Goal: Communication & Community: Answer question/provide support

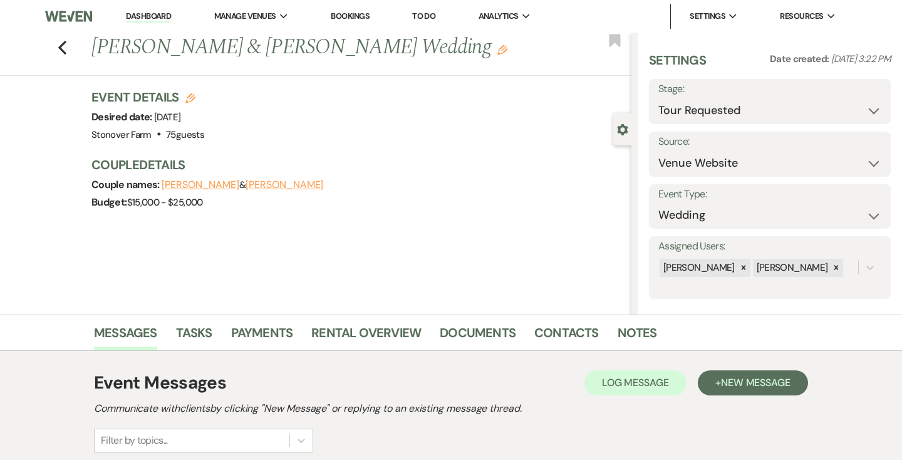
click at [150, 15] on link "Dashboard" at bounding box center [148, 17] width 45 height 12
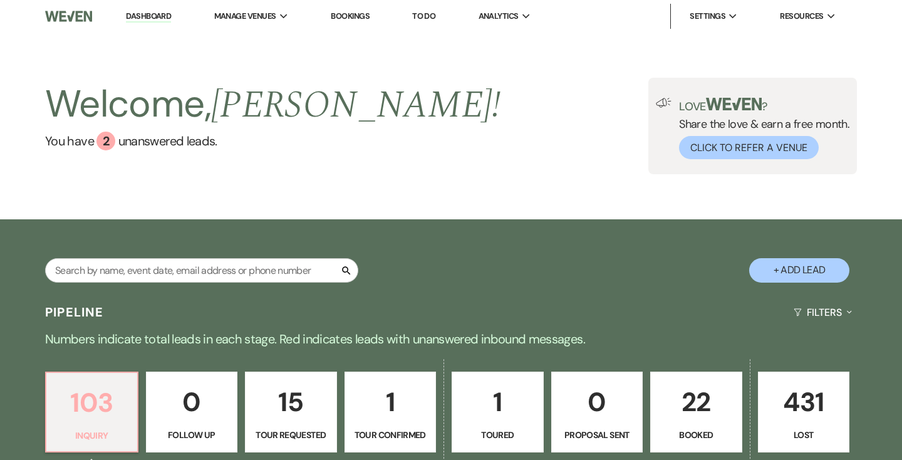
click at [93, 381] on p "103" at bounding box center [92, 402] width 76 height 42
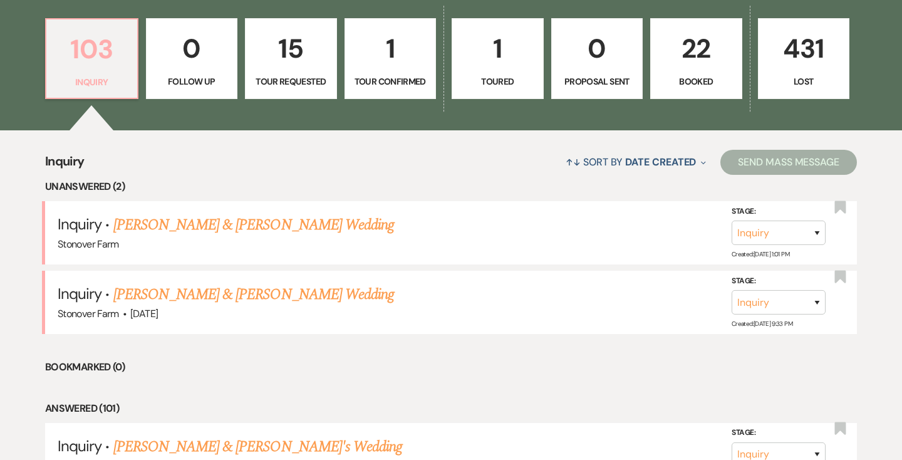
scroll to position [356, 0]
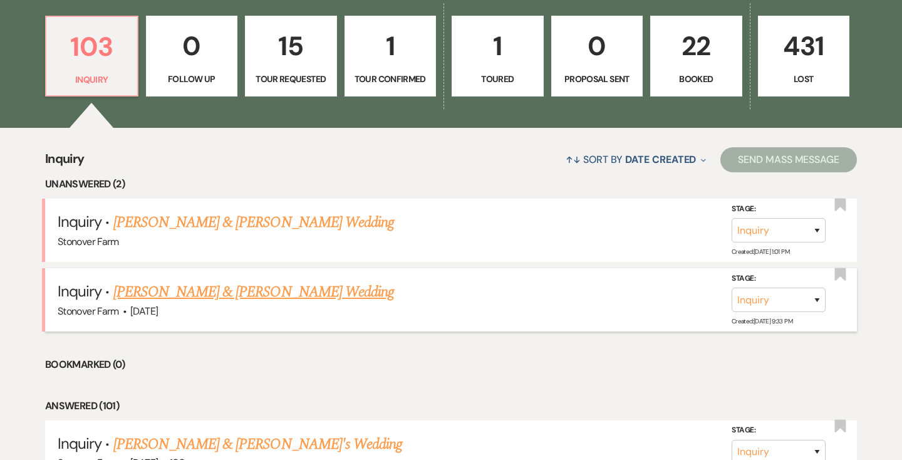
click at [166, 293] on link "[PERSON_NAME] & [PERSON_NAME] Wedding" at bounding box center [253, 292] width 281 height 23
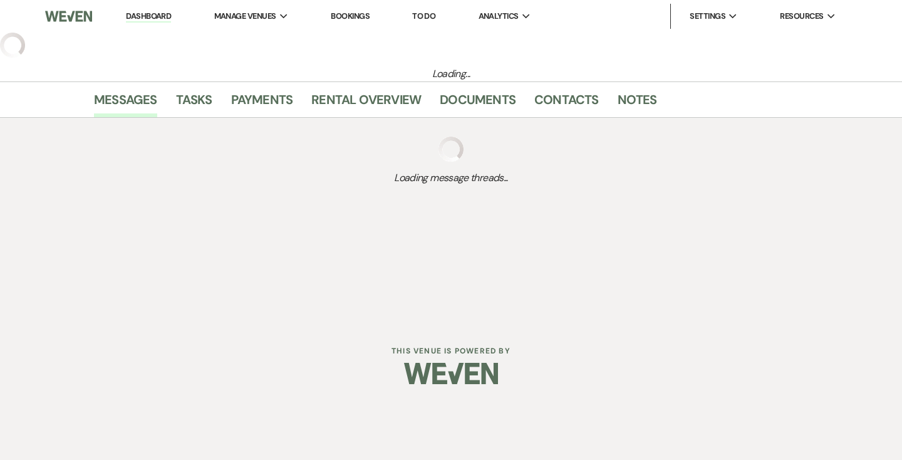
select select "5"
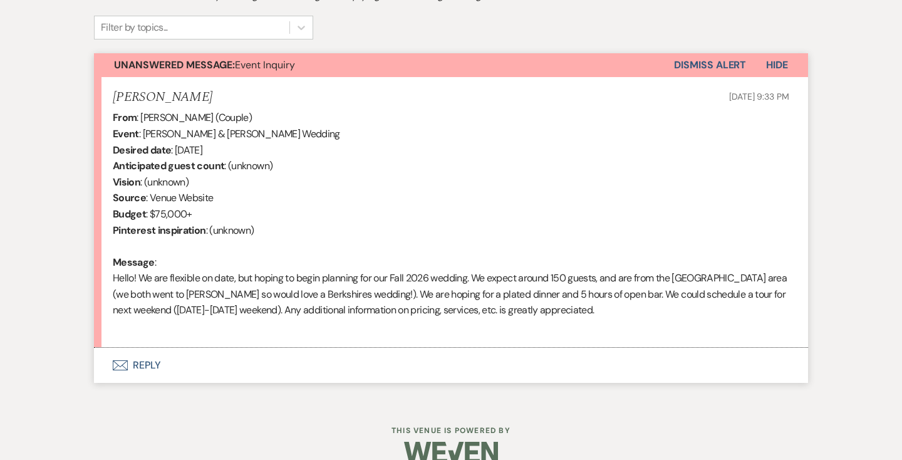
scroll to position [435, 0]
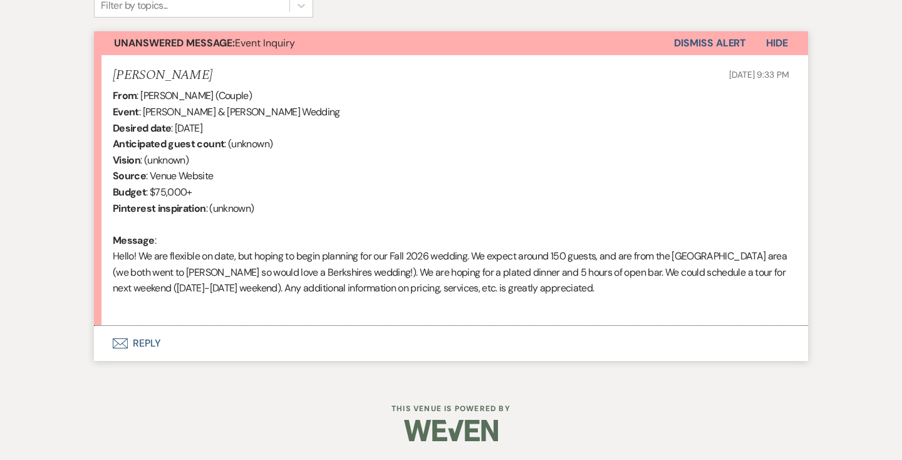
click at [142, 344] on button "Envelope Reply" at bounding box center [451, 343] width 714 height 35
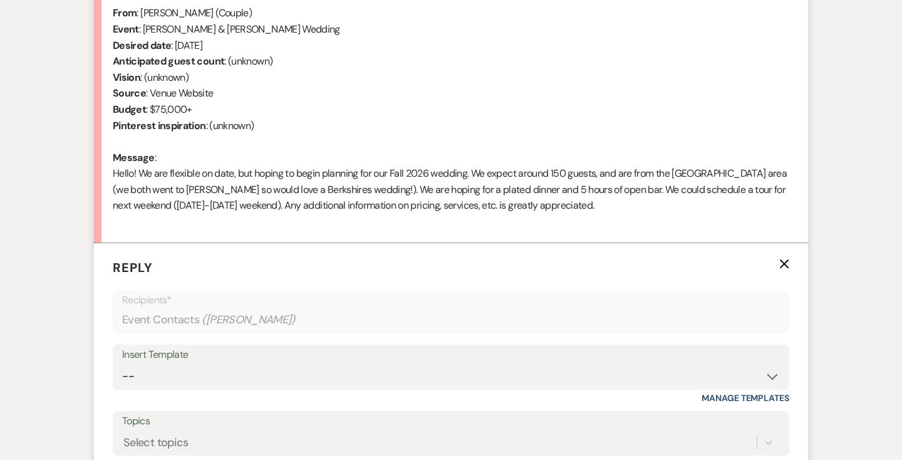
scroll to position [660, 0]
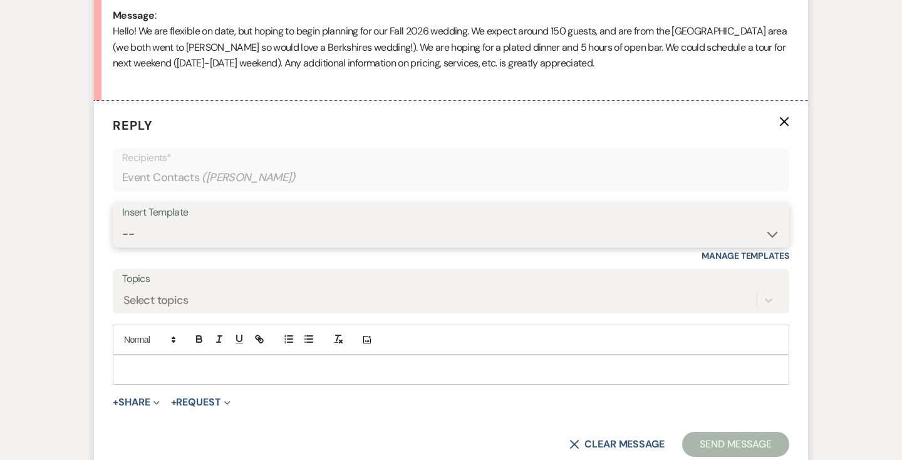
click at [278, 227] on select "-- Weven Planning Portal Introduction (Booked Events) Contract (Pre-Booked Lead…" at bounding box center [451, 234] width 658 height 24
select select "2446"
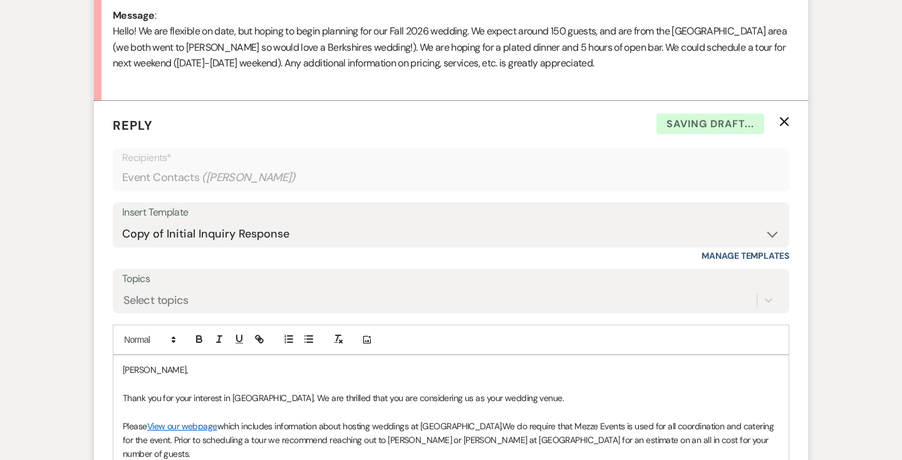
click at [123, 371] on p "[PERSON_NAME]," at bounding box center [451, 370] width 656 height 14
click at [286, 403] on p "Thank you for your interest in [GEOGRAPHIC_DATA]. We are thrilled that you are …" at bounding box center [451, 398] width 656 height 14
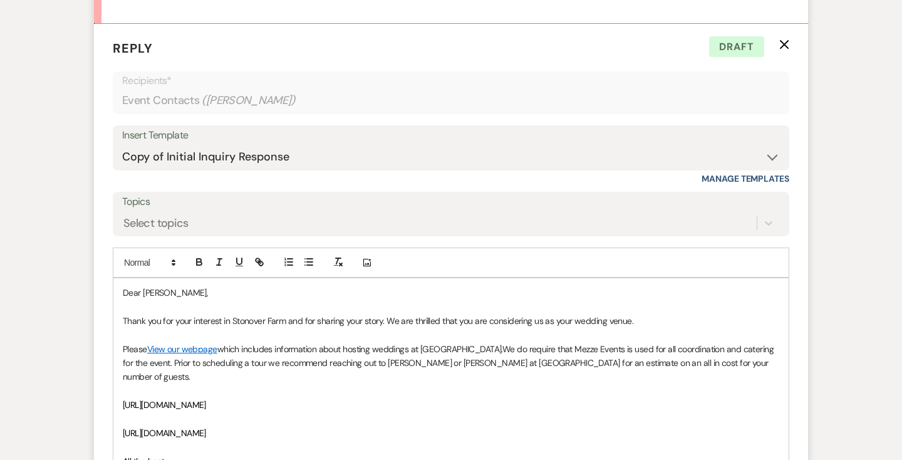
scroll to position [736, 0]
click at [685, 366] on p "Please View our webpage which includes information about hosting weddings at [G…" at bounding box center [451, 364] width 656 height 42
click at [247, 365] on span "We do require that Mezze Events is used for all coordination and catering for t…" at bounding box center [449, 363] width 653 height 39
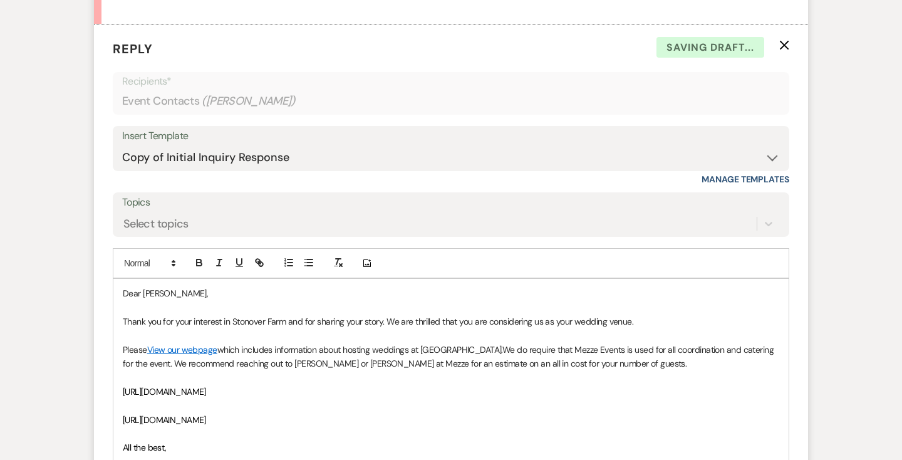
click at [615, 364] on p "Please View our webpage which includes information about hosting weddings at [G…" at bounding box center [451, 357] width 656 height 28
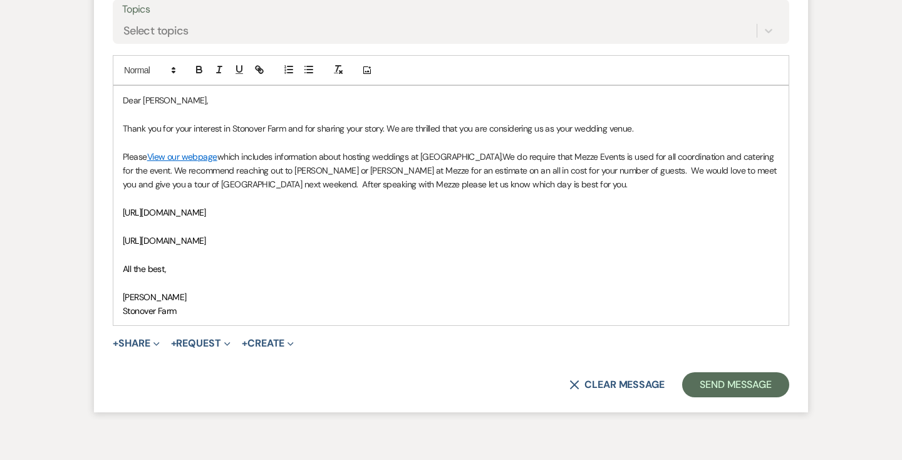
scroll to position [933, 0]
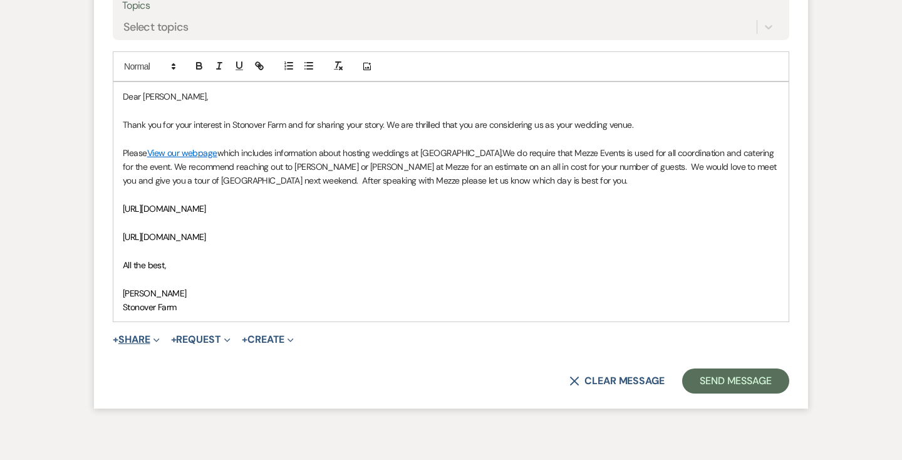
click at [158, 337] on icon "Expand" at bounding box center [156, 340] width 6 height 6
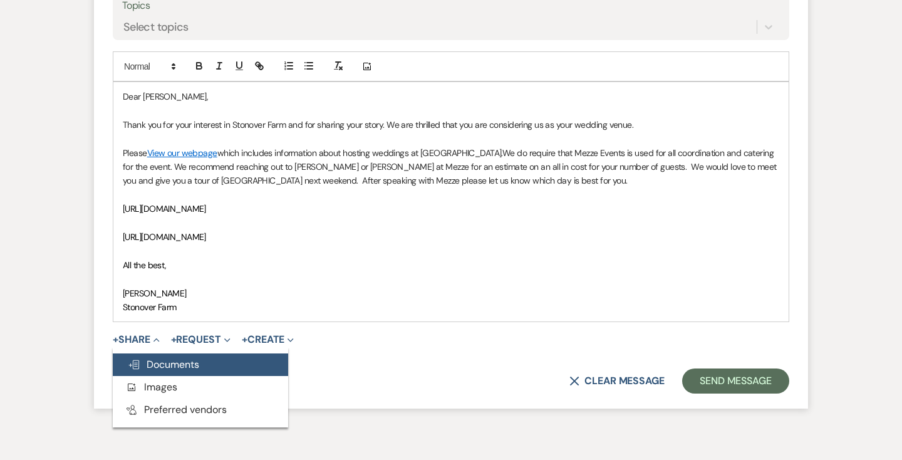
click at [152, 367] on span "Doc Upload Documents" at bounding box center [163, 364] width 71 height 13
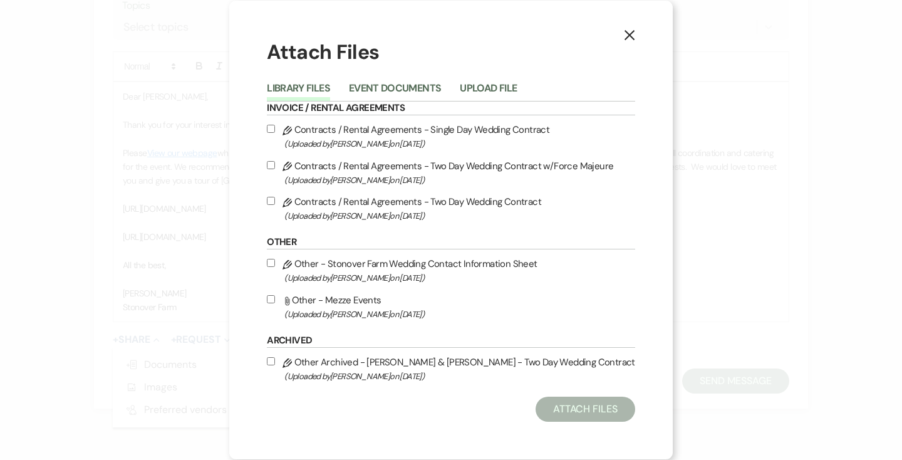
click at [272, 299] on input "Attach File Other - Mezze Events (Uploaded by [PERSON_NAME] on [DATE] )" at bounding box center [271, 299] width 8 height 8
checkbox input "true"
click at [581, 408] on button "Attach Files" at bounding box center [586, 409] width 100 height 25
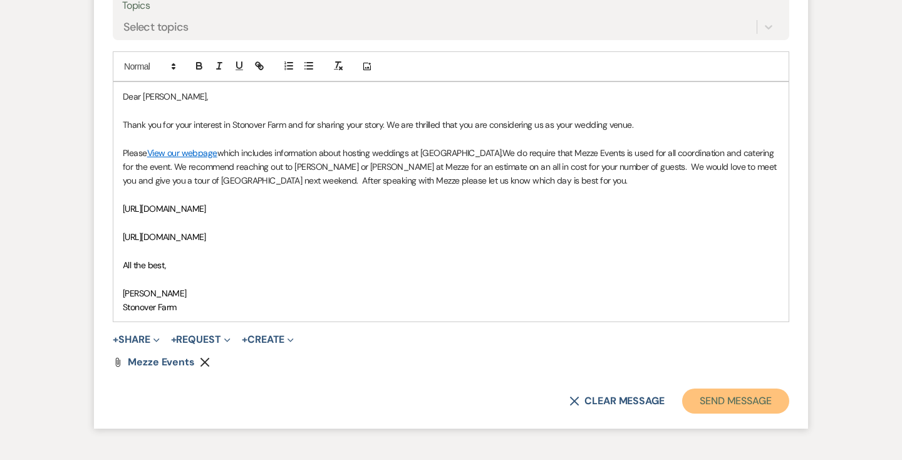
click at [707, 401] on button "Send Message" at bounding box center [735, 400] width 107 height 25
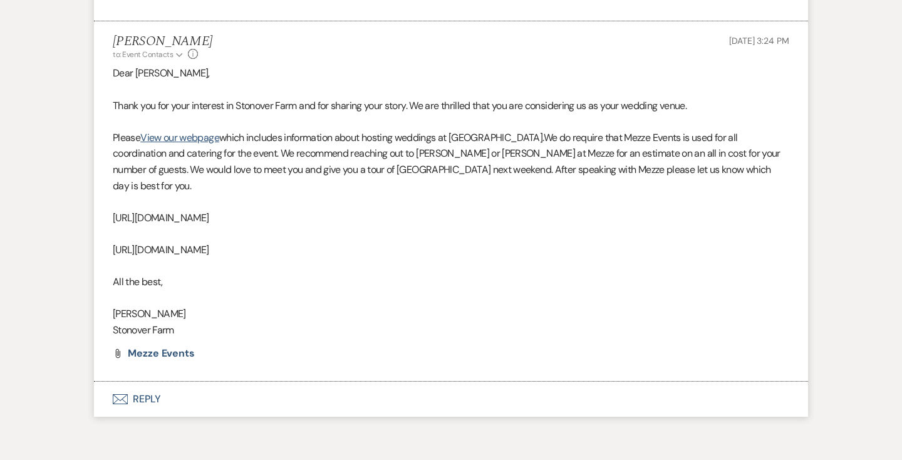
scroll to position [722, 0]
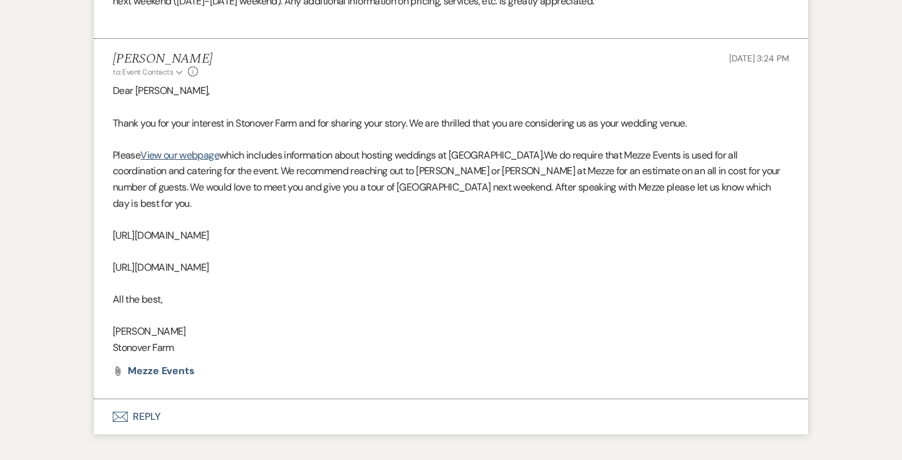
click at [143, 402] on button "Envelope Reply" at bounding box center [451, 416] width 714 height 35
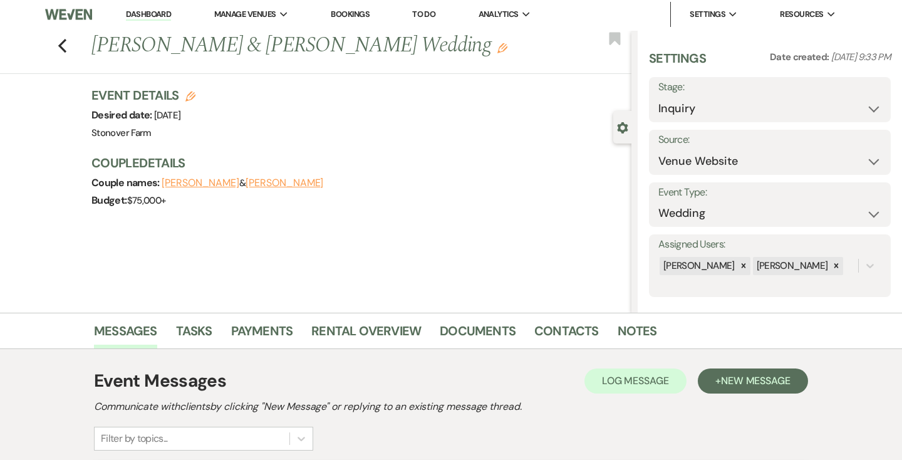
scroll to position [0, 0]
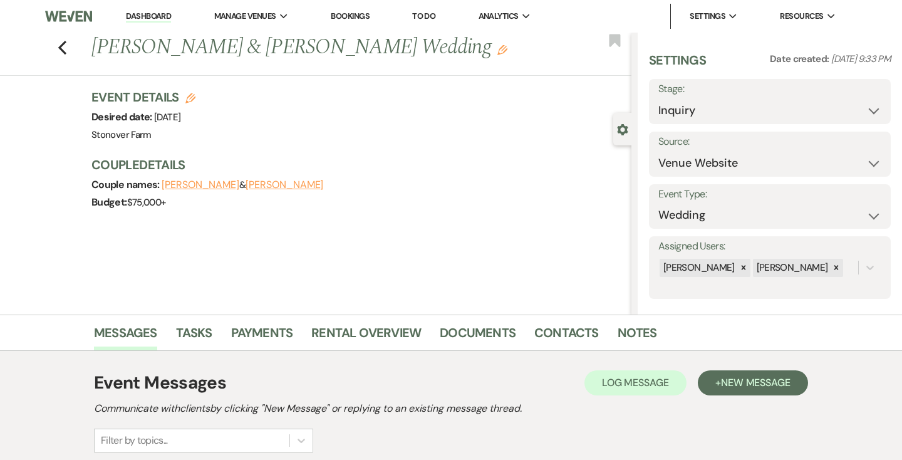
click at [136, 13] on link "Dashboard" at bounding box center [148, 17] width 45 height 12
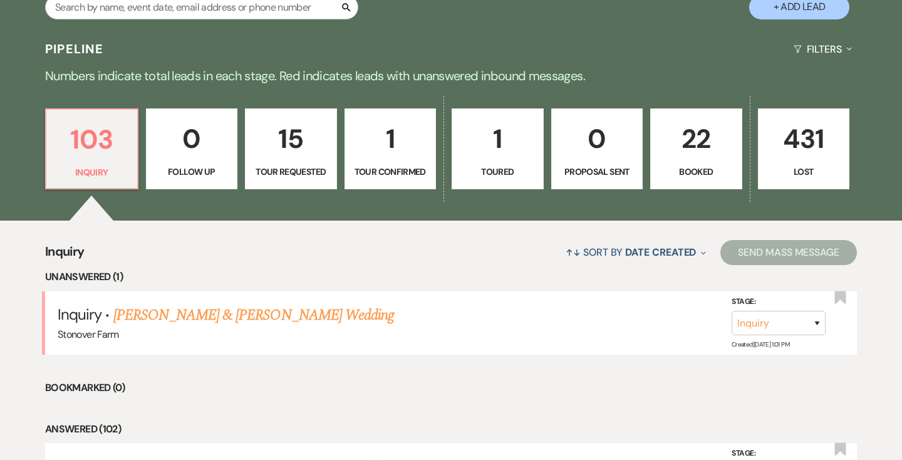
scroll to position [264, 0]
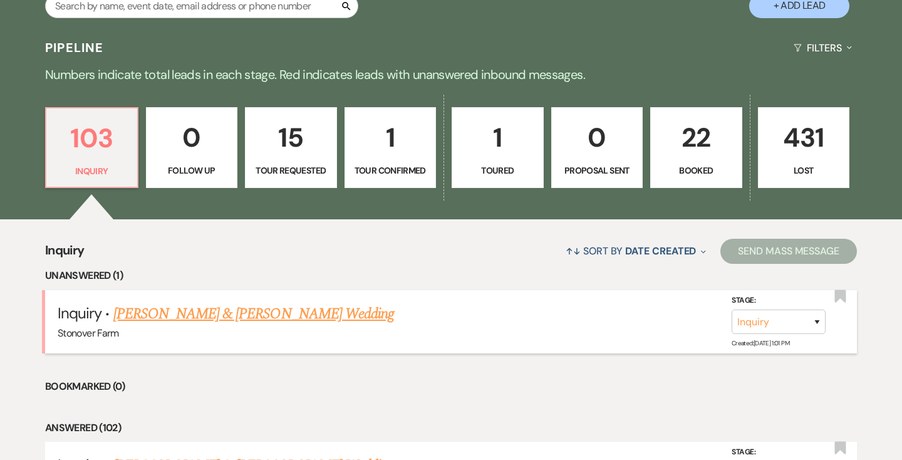
click at [222, 319] on link "[PERSON_NAME] & [PERSON_NAME] Wedding" at bounding box center [253, 314] width 281 height 23
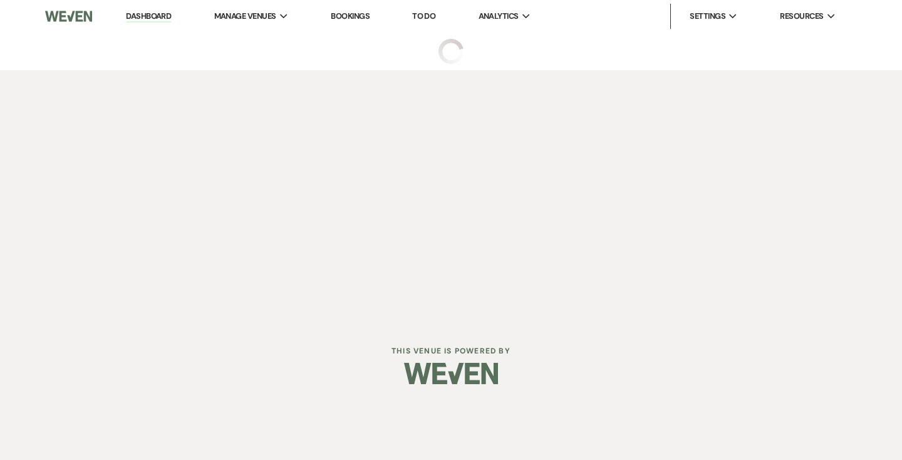
select select "5"
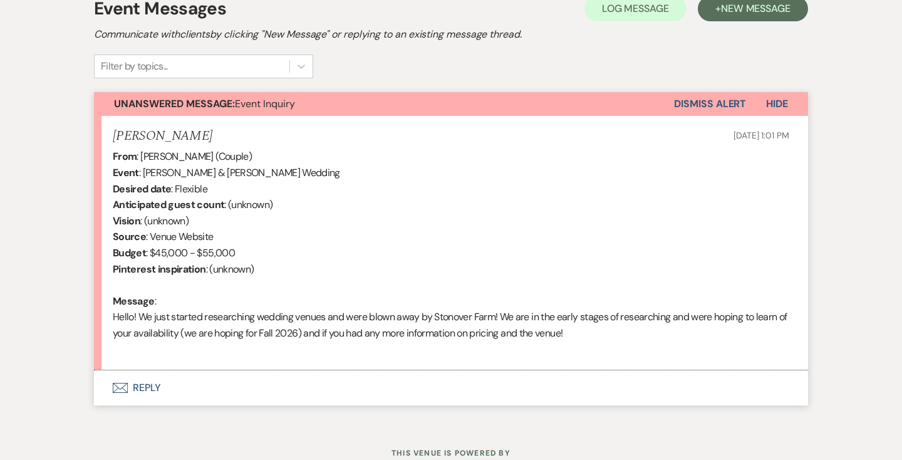
scroll to position [375, 0]
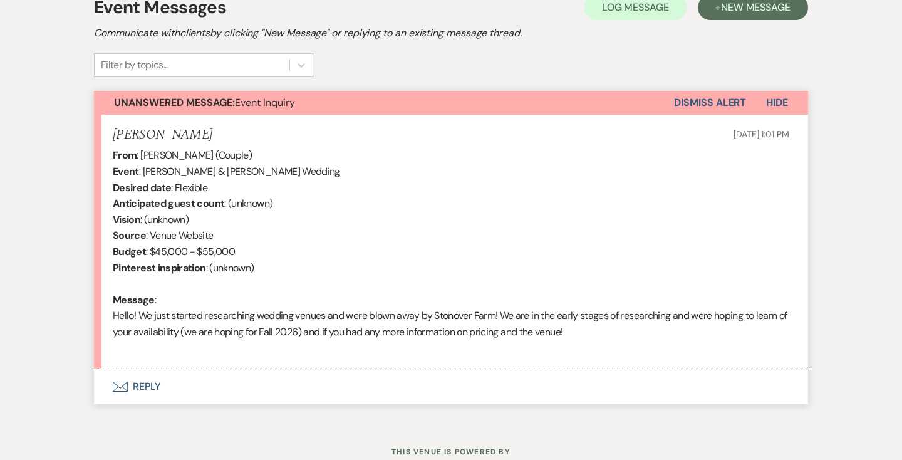
click at [143, 382] on button "Envelope Reply" at bounding box center [451, 386] width 714 height 35
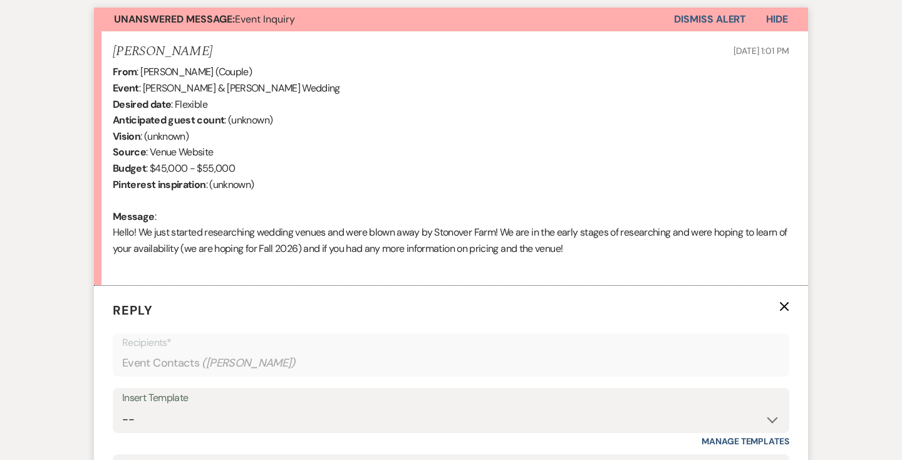
scroll to position [700, 0]
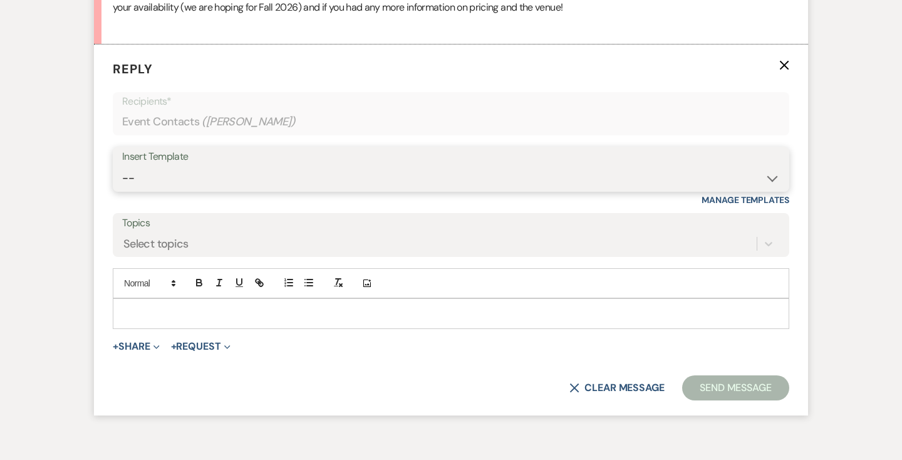
click at [191, 180] on select "-- Weven Planning Portal Introduction (Booked Events) Contract (Pre-Booked Lead…" at bounding box center [451, 178] width 658 height 24
select select "2446"
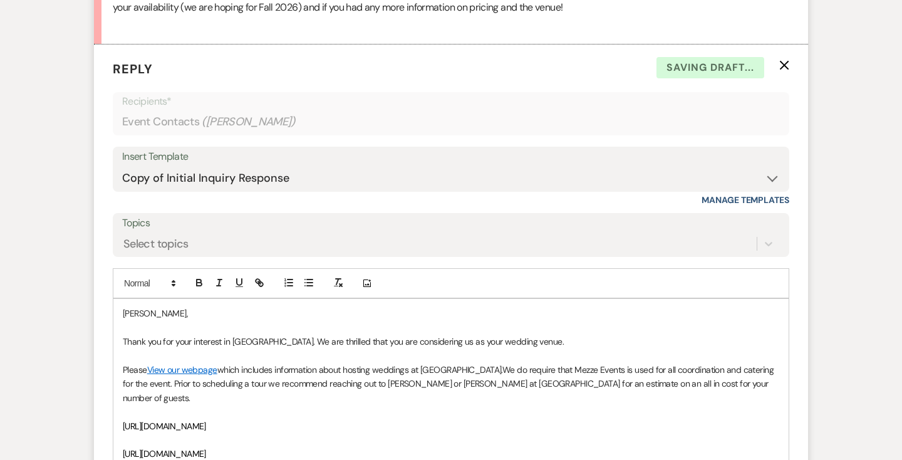
click at [124, 317] on p "[PERSON_NAME]," at bounding box center [451, 313] width 656 height 14
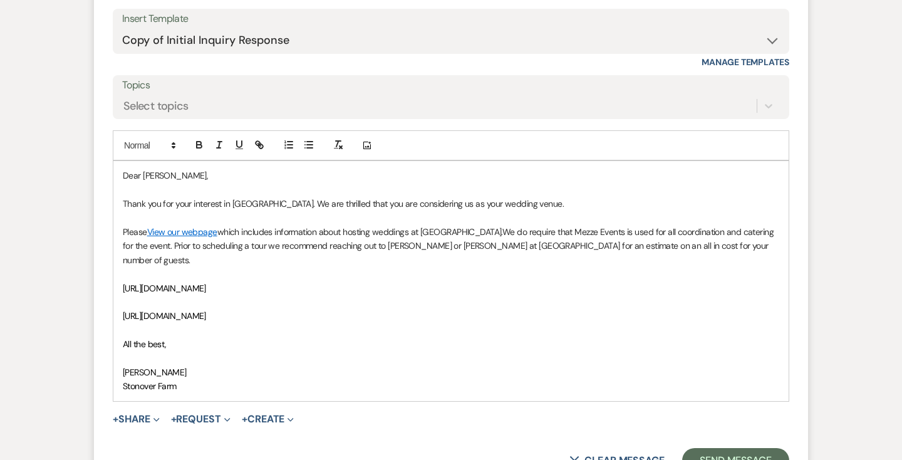
scroll to position [857, 0]
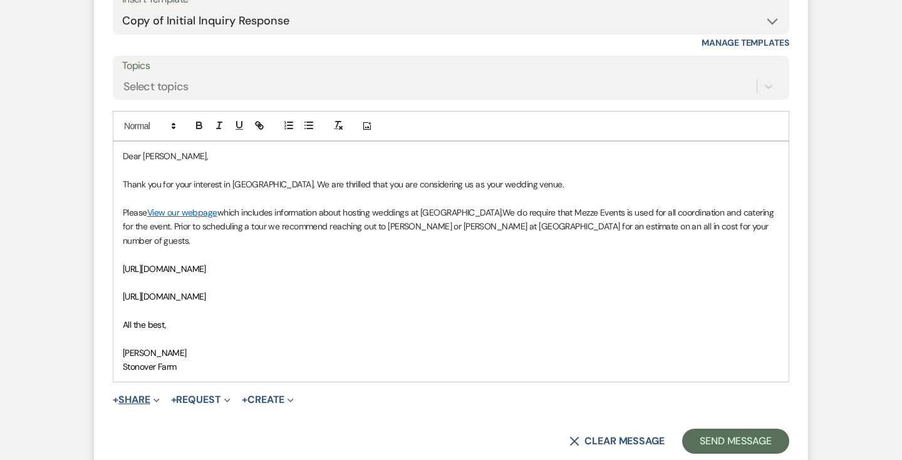
click at [160, 397] on icon "Expand" at bounding box center [156, 400] width 6 height 6
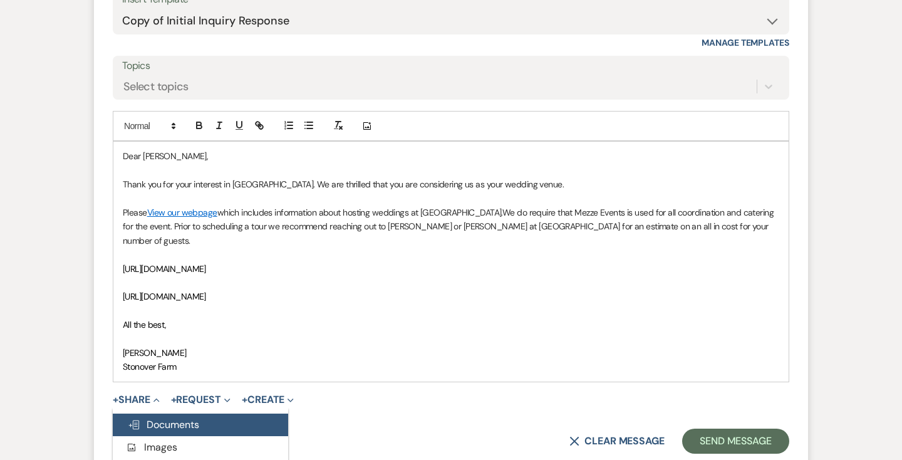
click at [165, 418] on span "Doc Upload Documents" at bounding box center [163, 424] width 71 height 13
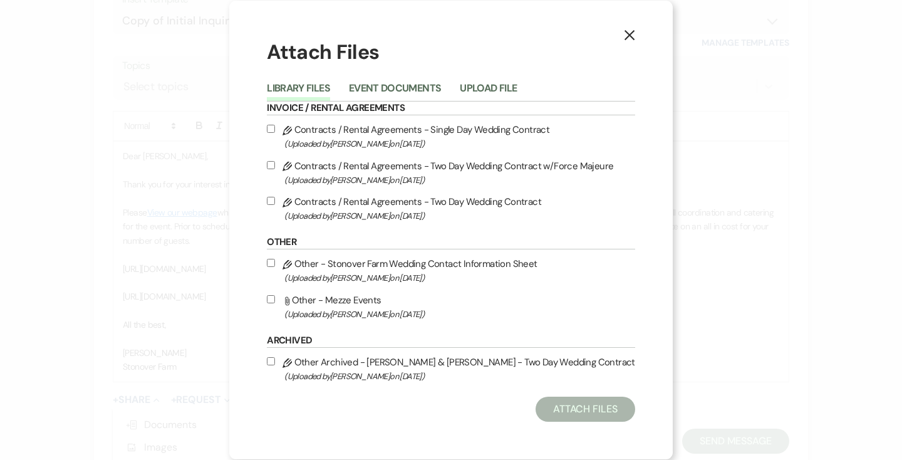
click at [274, 299] on input "Attach File Other - Mezze Events (Uploaded by [PERSON_NAME] on [DATE] )" at bounding box center [271, 299] width 8 height 8
checkbox input "true"
click at [573, 408] on button "Attach Files" at bounding box center [586, 409] width 100 height 25
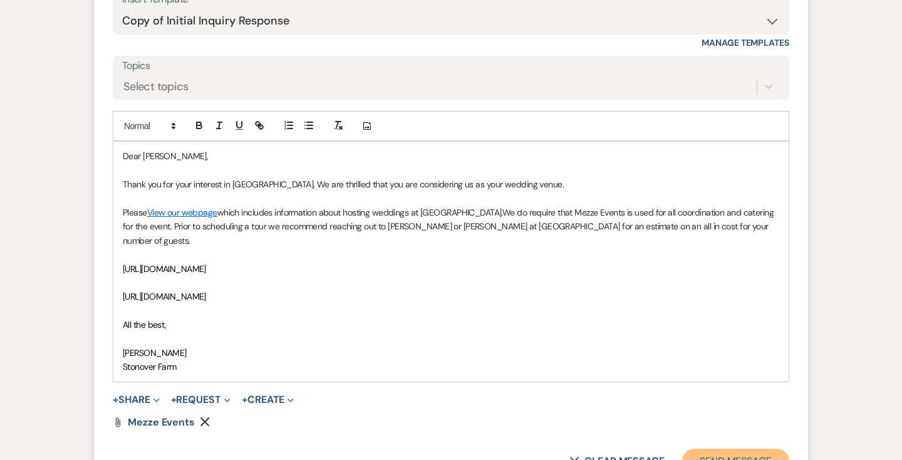
click at [728, 449] on button "Send Message" at bounding box center [735, 461] width 107 height 25
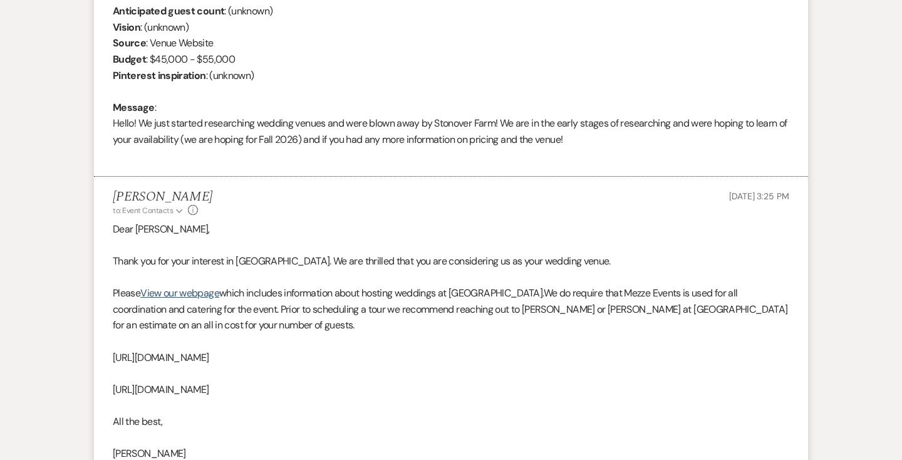
scroll to position [0, 0]
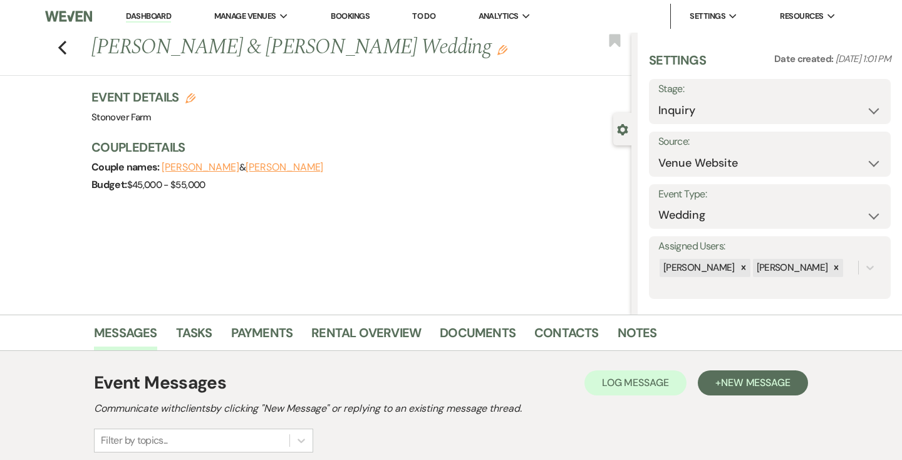
click at [156, 13] on link "Dashboard" at bounding box center [148, 17] width 45 height 12
